Goal: Check status

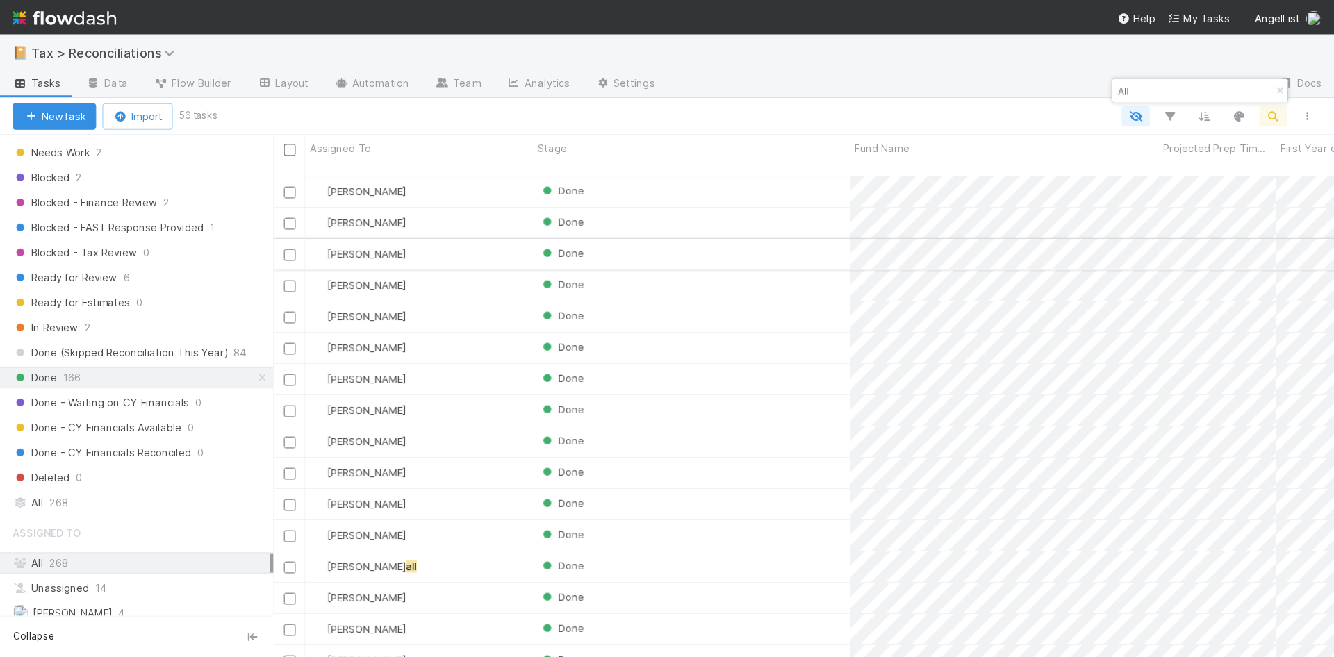
scroll to position [426, 928]
click at [710, 409] on div "Done" at bounding box center [614, 420] width 281 height 27
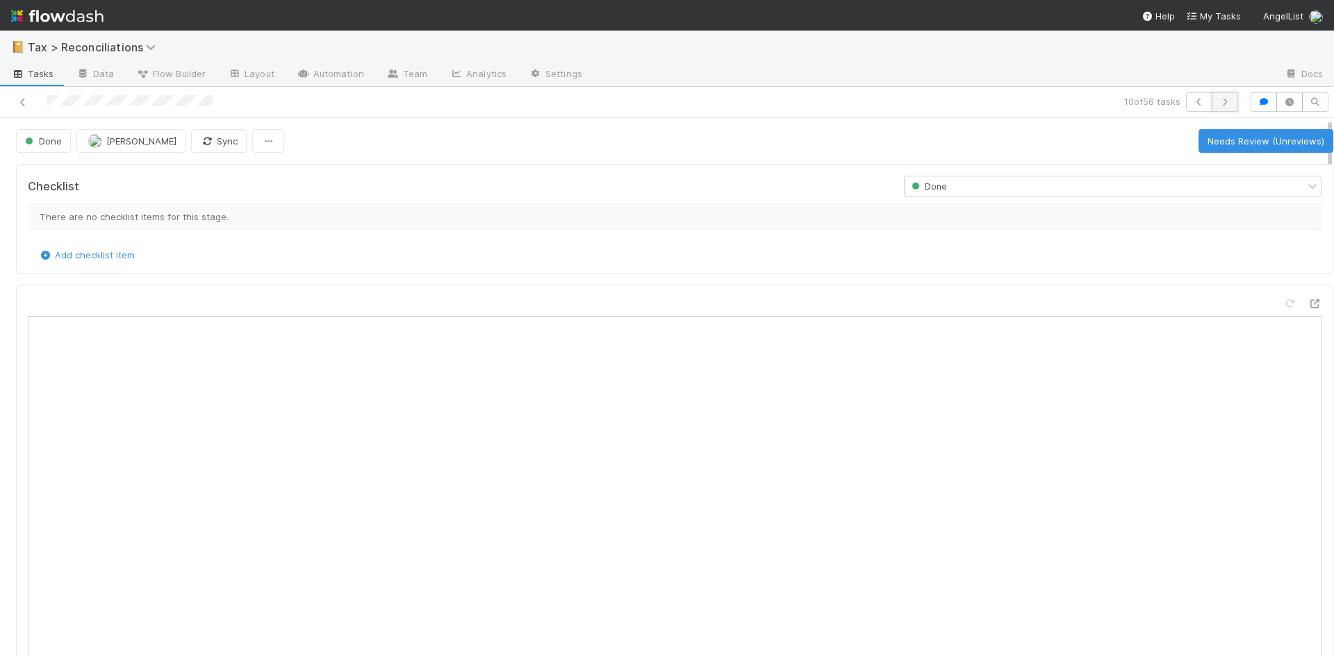
click at [1218, 99] on icon "button" at bounding box center [1225, 102] width 14 height 8
click at [1220, 99] on button "button" at bounding box center [1225, 101] width 26 height 19
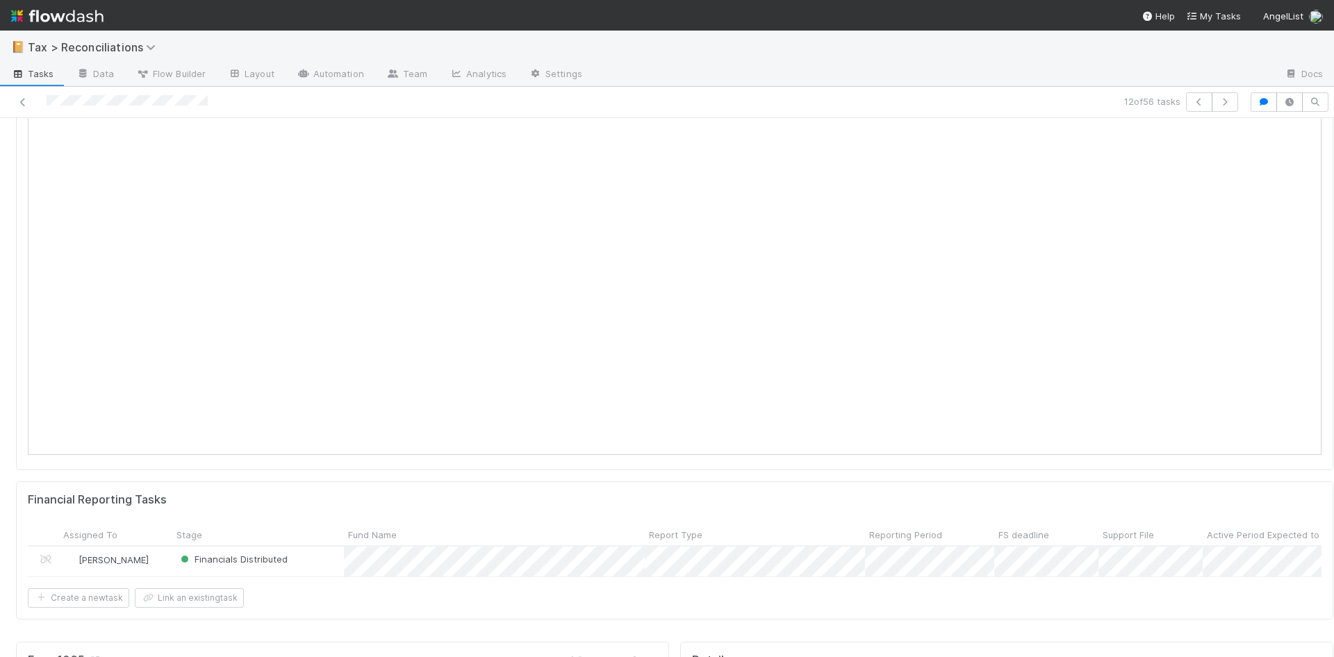
scroll to position [208, 0]
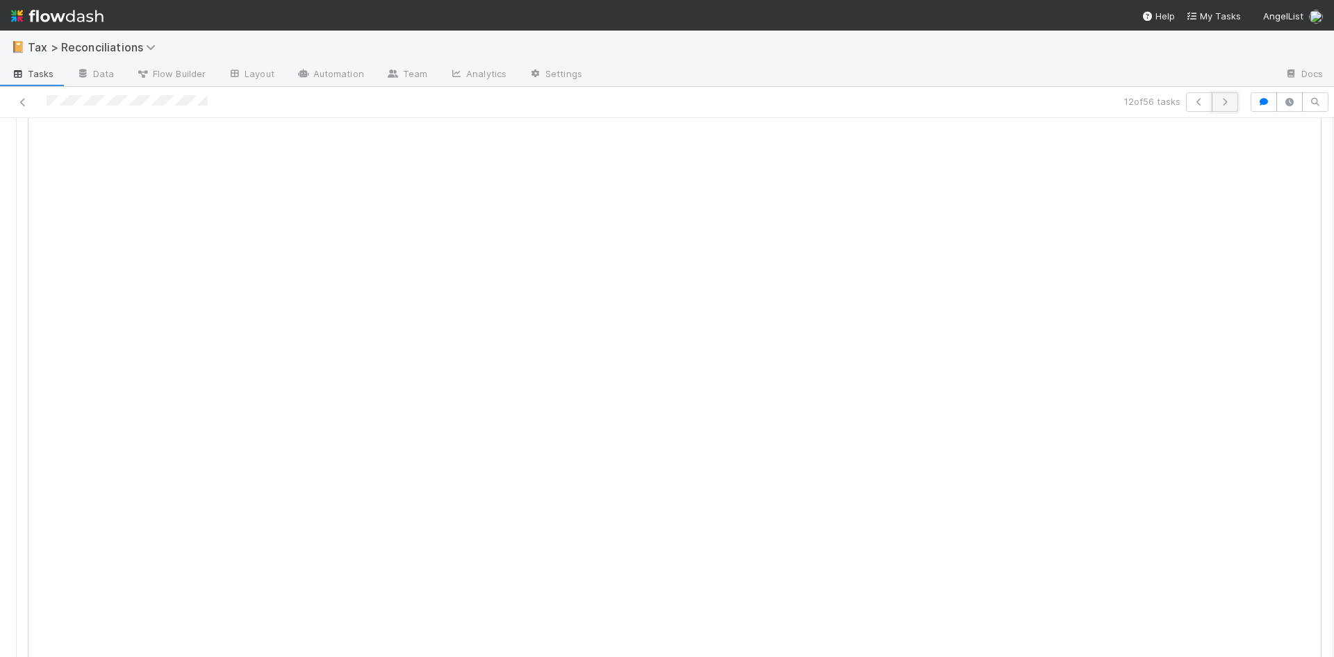
click at [1218, 104] on icon "button" at bounding box center [1225, 102] width 14 height 8
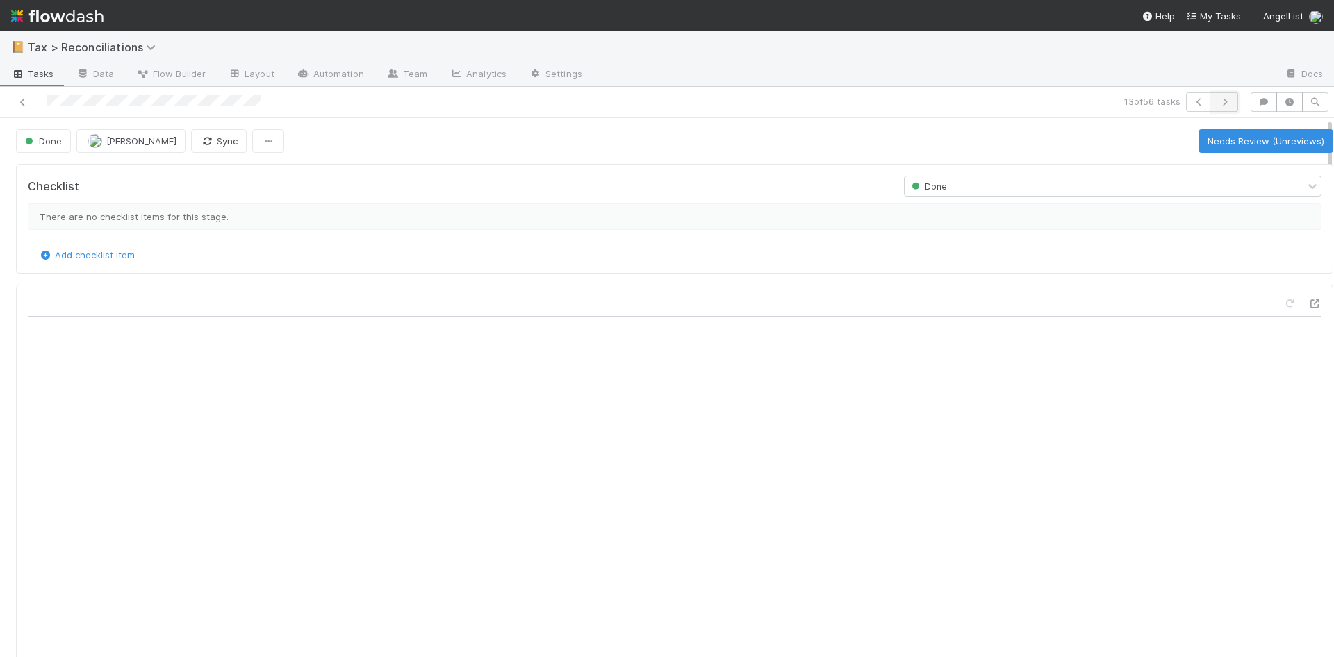
click at [1218, 99] on icon "button" at bounding box center [1225, 102] width 14 height 8
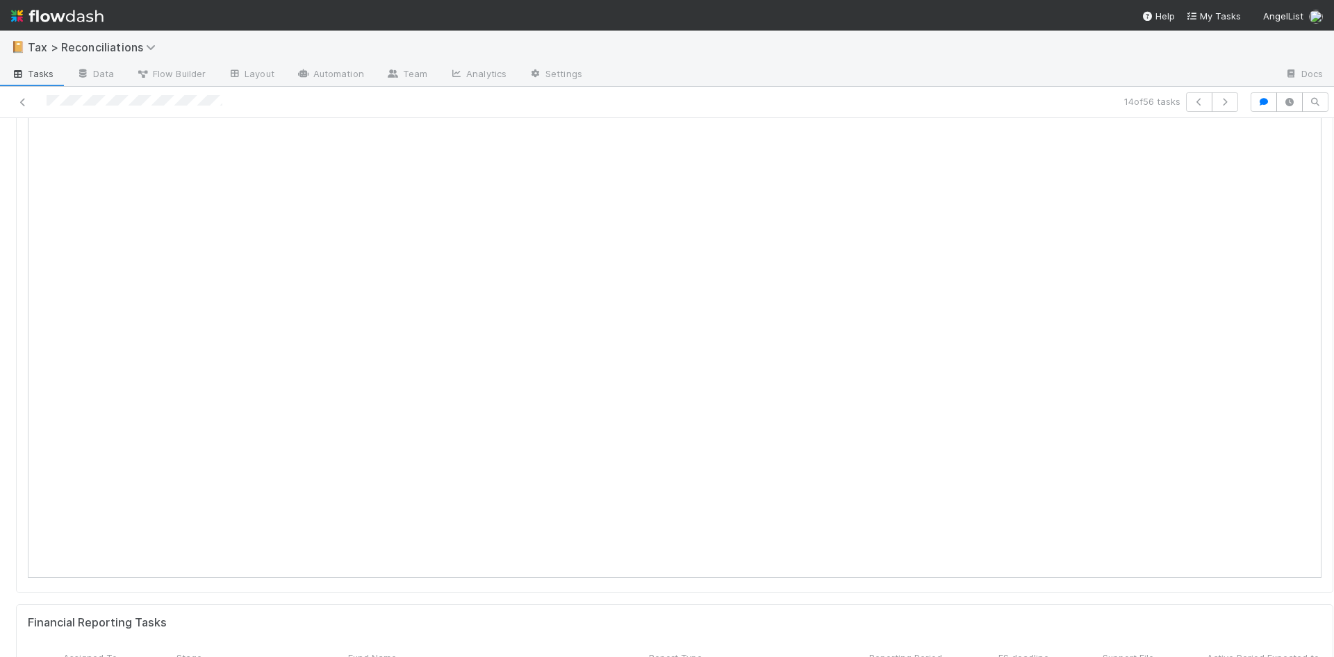
scroll to position [208, 0]
